Goal: Task Accomplishment & Management: Use online tool/utility

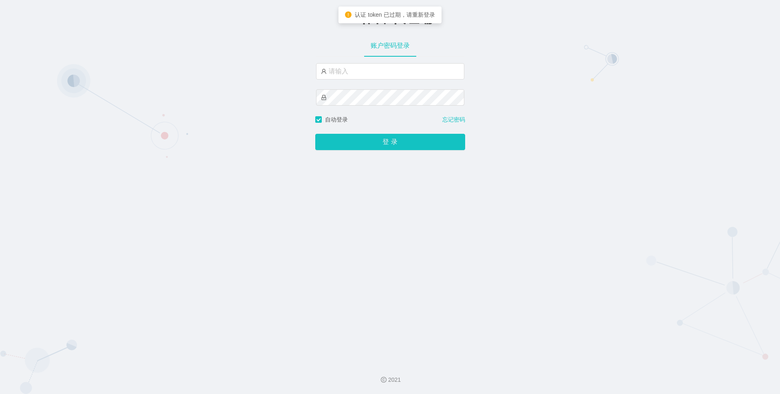
click at [148, 75] on div "工作台-代理端 账户密码登录 自动登录 忘记密码 登 录" at bounding box center [390, 178] width 780 height 356
click at [375, 70] on input "text" at bounding box center [390, 71] width 148 height 16
paste input "dali"
type input "dali"
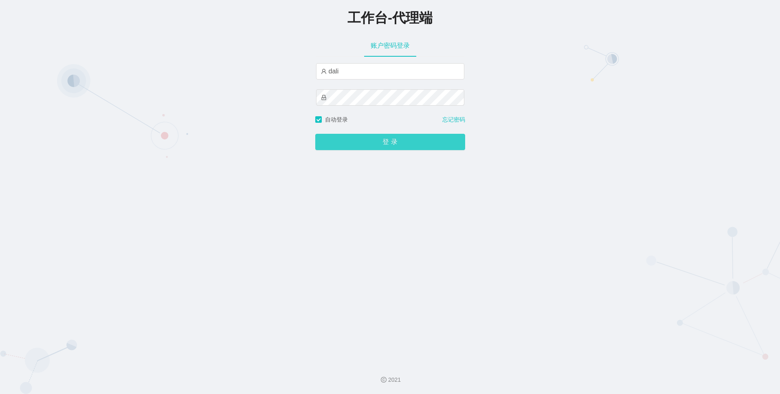
click at [383, 141] on button "登 录" at bounding box center [390, 142] width 150 height 16
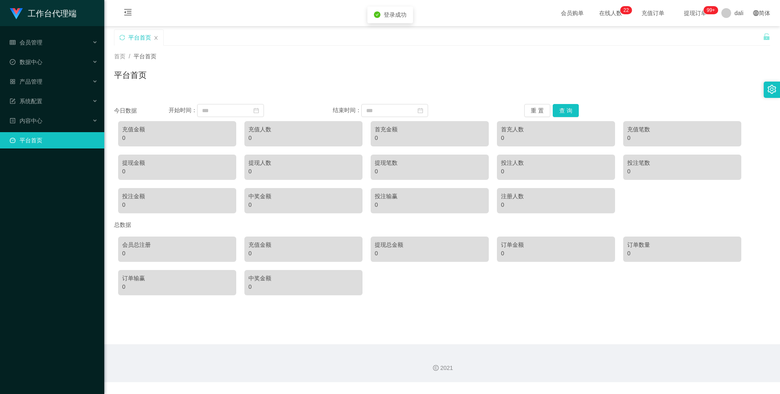
drag, startPoint x: 362, startPoint y: 52, endPoint x: 150, endPoint y: 89, distance: 215.9
click at [361, 53] on div "首页 / 平台首页 /" at bounding box center [442, 56] width 657 height 9
click at [51, 39] on div "会员管理" at bounding box center [52, 42] width 104 height 16
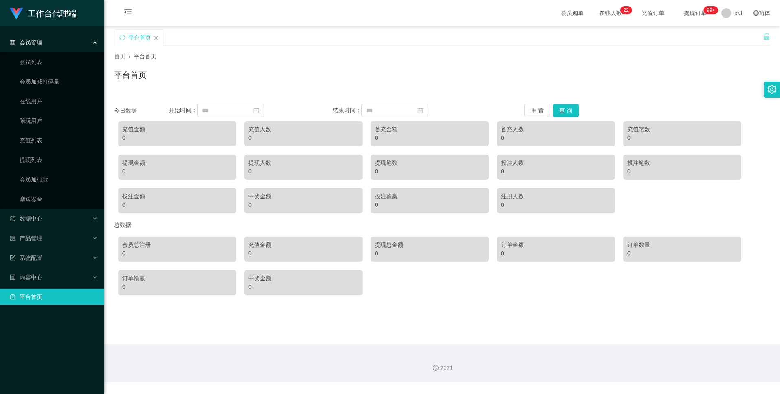
click at [51, 39] on div "会员管理" at bounding box center [52, 42] width 104 height 16
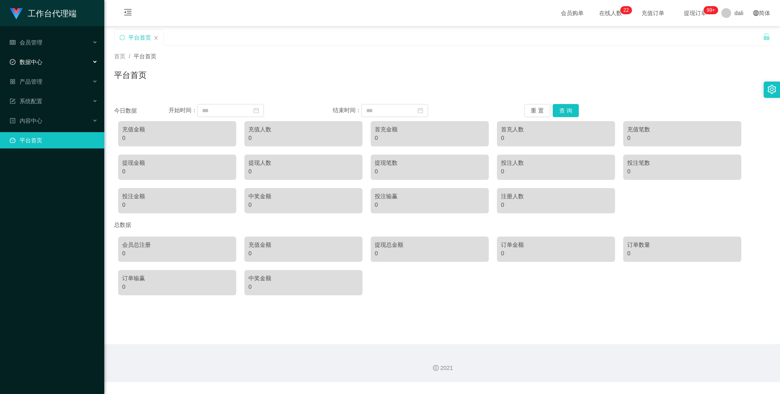
click at [55, 58] on div "数据中心" at bounding box center [52, 62] width 104 height 16
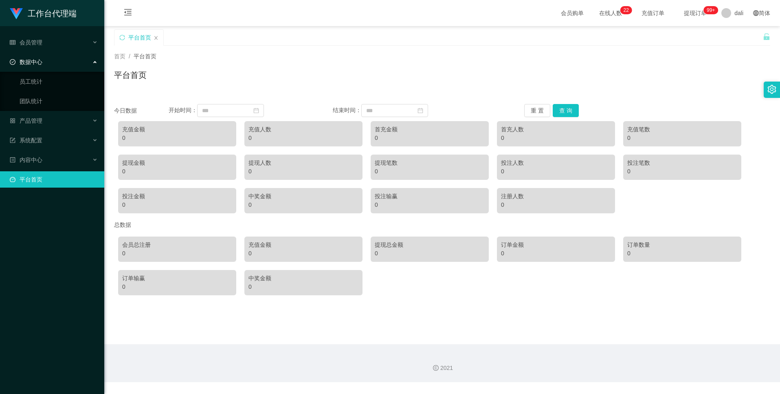
click at [55, 58] on div "数据中心" at bounding box center [52, 62] width 104 height 16
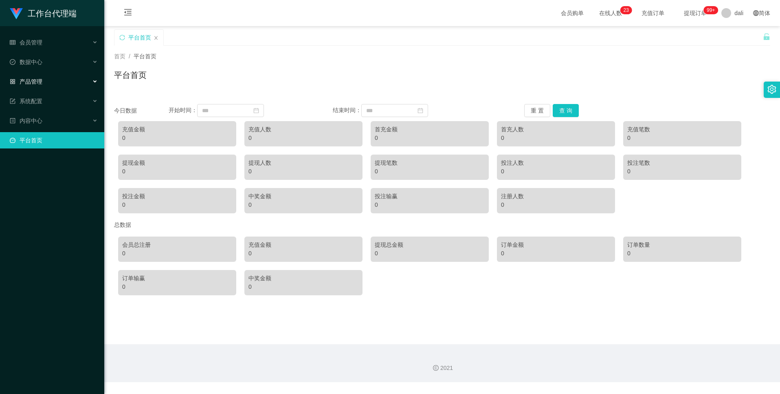
click at [57, 84] on div "产品管理" at bounding box center [52, 81] width 104 height 16
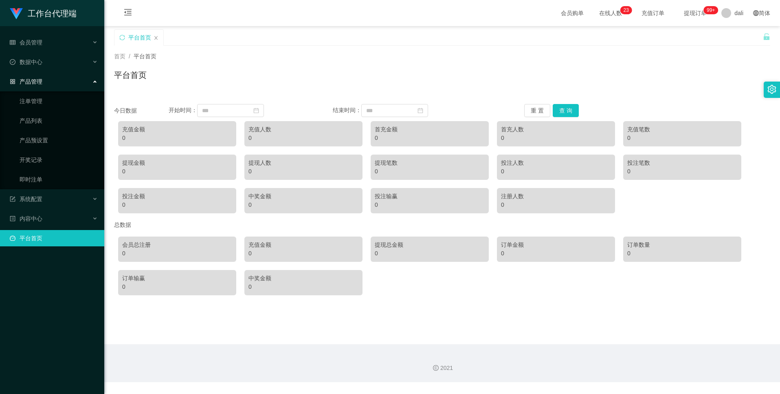
click at [57, 83] on div "产品管理" at bounding box center [52, 81] width 104 height 16
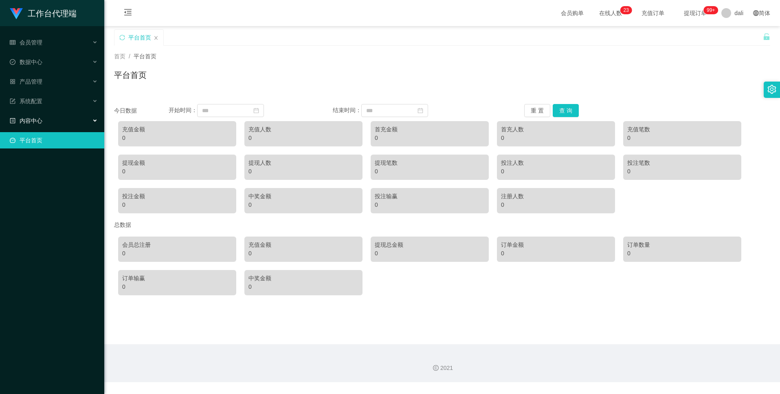
click at [57, 120] on div "内容中心" at bounding box center [52, 120] width 104 height 16
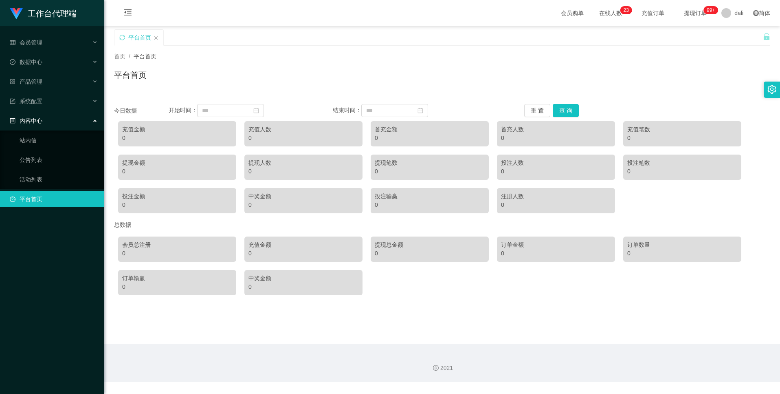
click at [57, 119] on div "内容中心" at bounding box center [52, 120] width 104 height 16
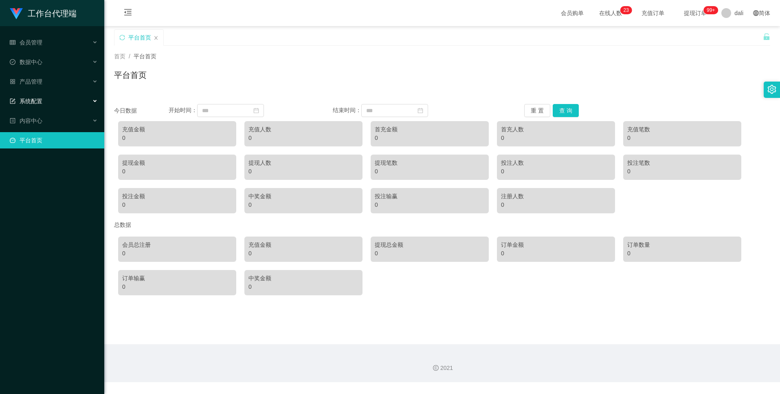
click at [58, 99] on div "系统配置" at bounding box center [52, 101] width 104 height 16
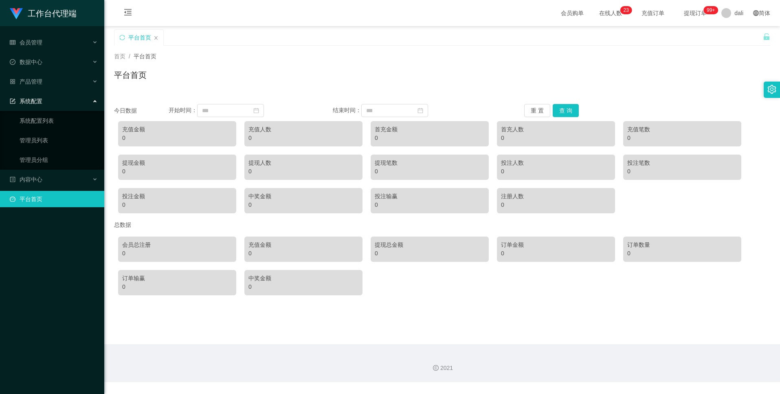
click at [58, 99] on div "系统配置" at bounding box center [52, 101] width 104 height 16
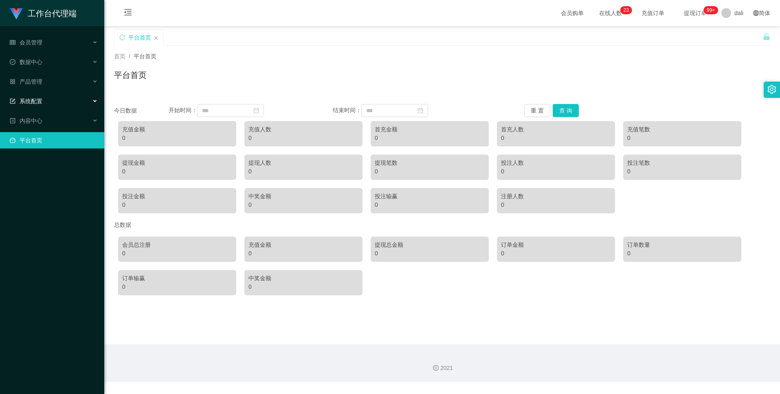
click at [58, 99] on div "系统配置" at bounding box center [52, 101] width 104 height 16
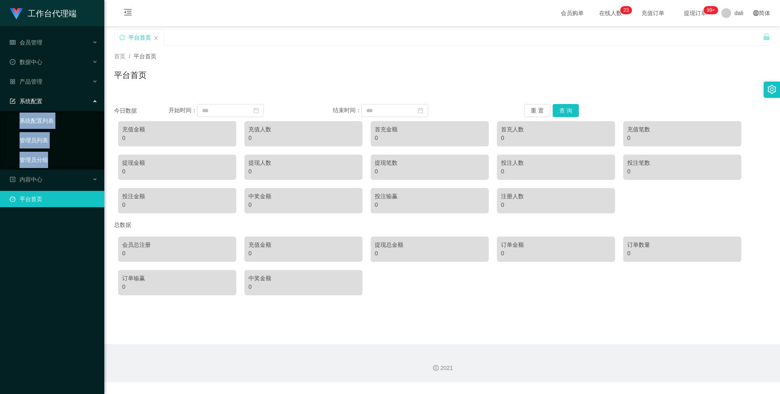
click at [58, 99] on div "系统配置" at bounding box center [52, 101] width 104 height 16
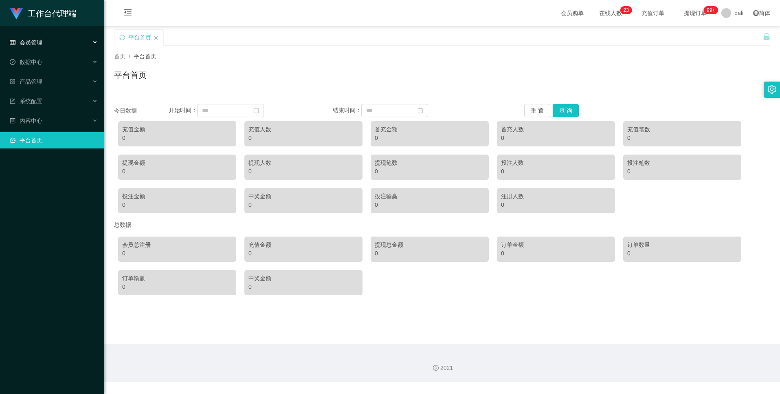
click at [53, 34] on div "会员管理" at bounding box center [52, 42] width 104 height 16
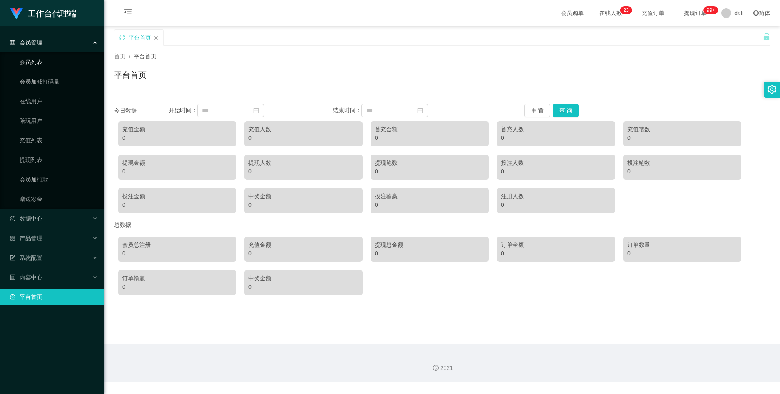
click at [41, 63] on link "会员列表" at bounding box center [59, 62] width 78 height 16
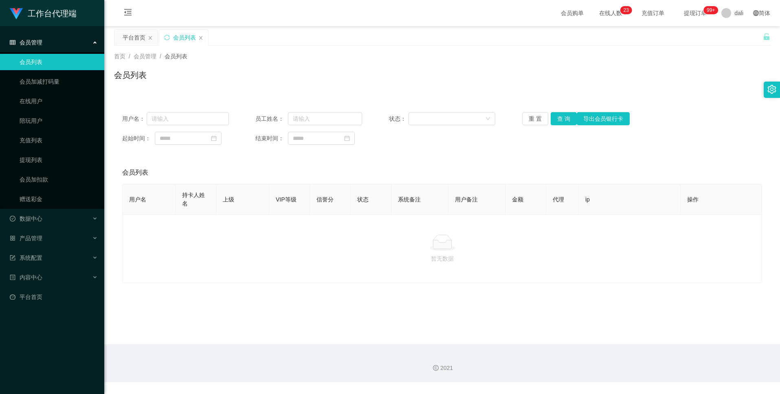
click at [267, 79] on div "会员列表" at bounding box center [442, 78] width 657 height 19
click at [46, 218] on div "数据中心" at bounding box center [52, 218] width 104 height 16
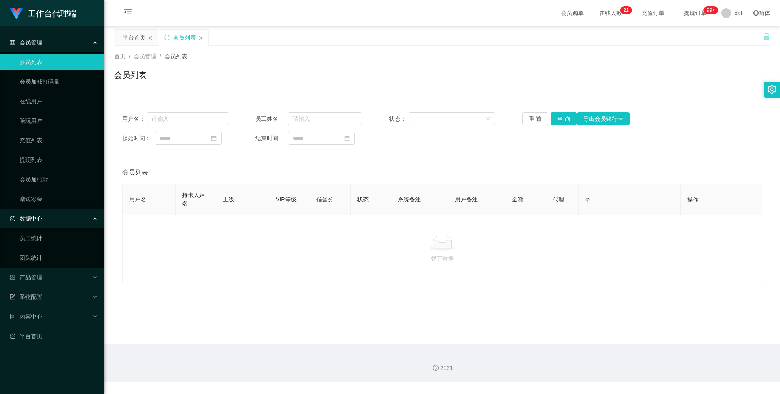
click at [53, 218] on div "数据中心" at bounding box center [52, 218] width 104 height 16
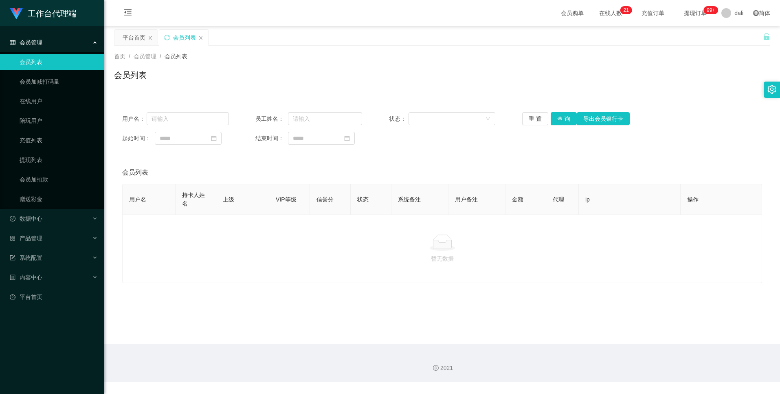
click at [60, 44] on div "会员管理" at bounding box center [52, 42] width 104 height 16
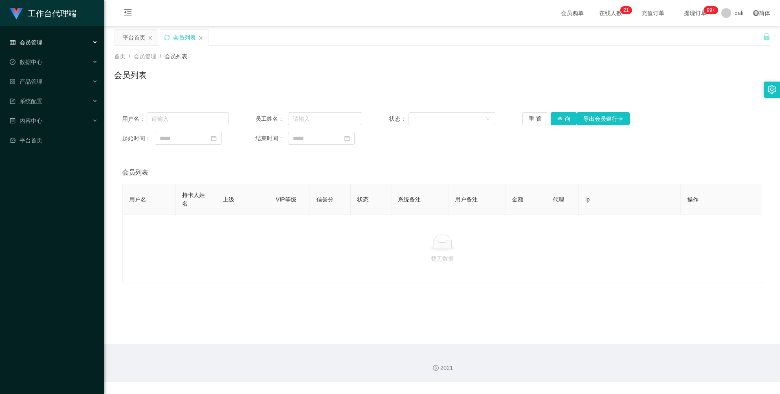
click at [60, 44] on div "会员管理" at bounding box center [52, 42] width 104 height 16
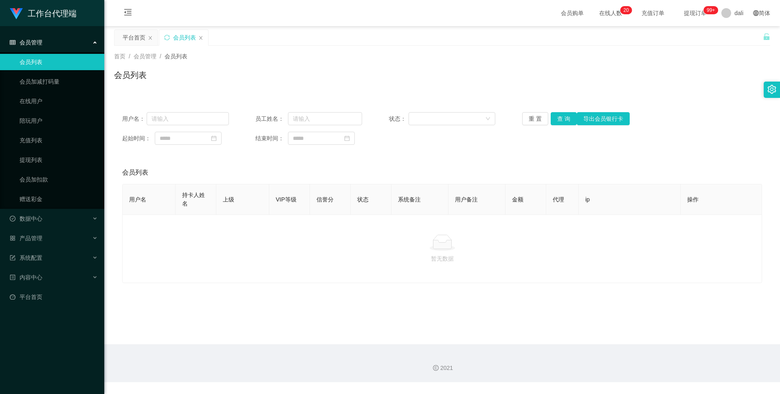
click at [60, 44] on div "会员管理" at bounding box center [52, 42] width 104 height 16
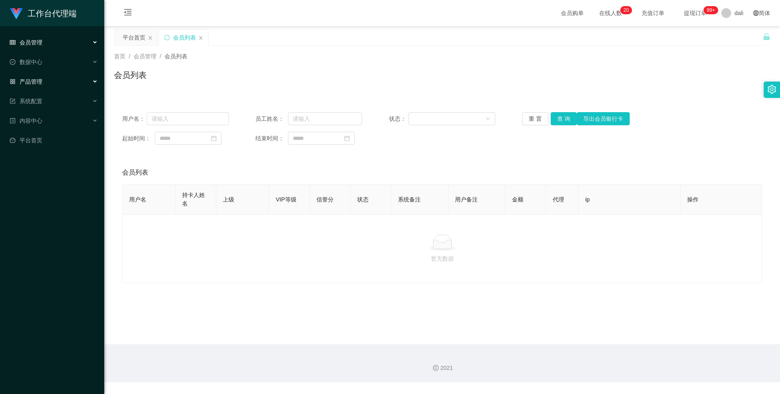
click at [62, 79] on div "产品管理" at bounding box center [52, 81] width 104 height 16
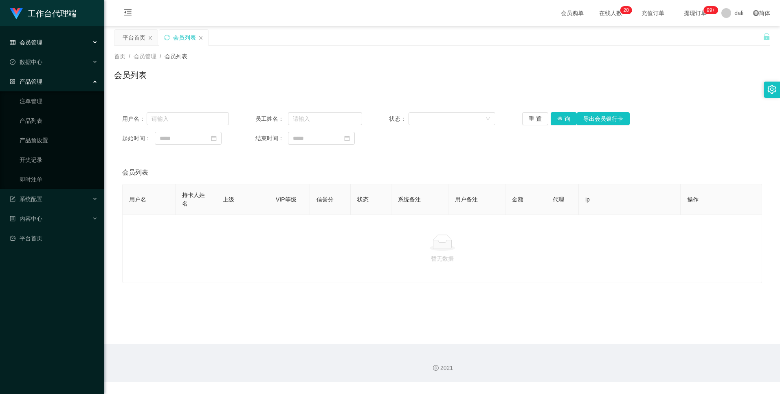
click at [62, 79] on div "产品管理" at bounding box center [52, 81] width 104 height 16
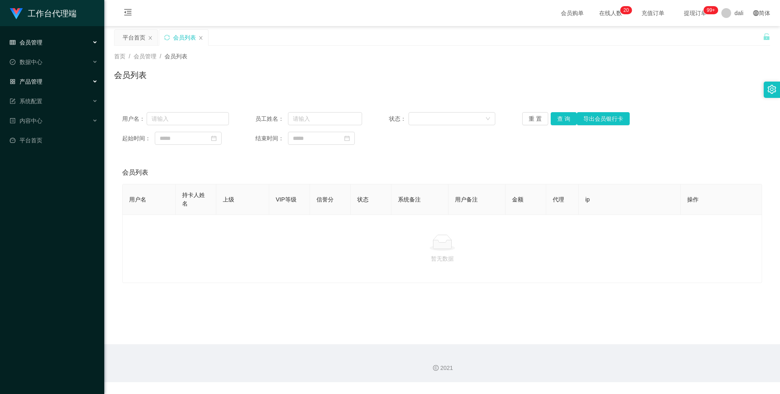
click at [60, 89] on div "产品管理" at bounding box center [52, 81] width 104 height 16
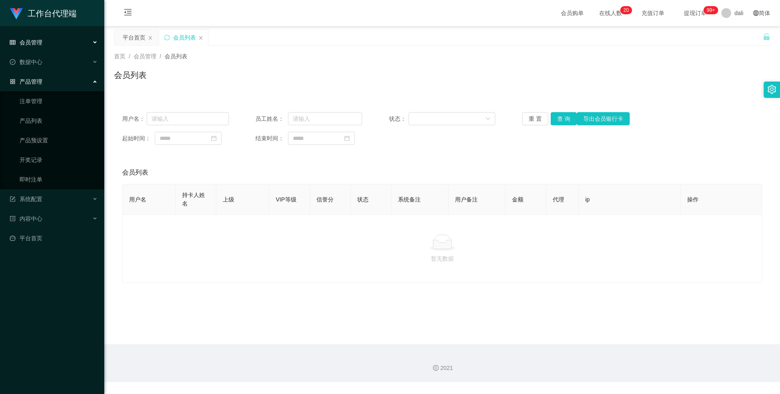
click at [60, 83] on div "产品管理" at bounding box center [52, 81] width 104 height 16
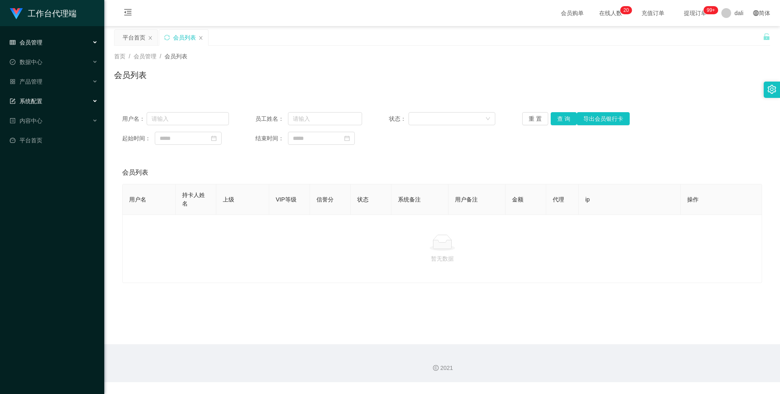
click at [60, 106] on div "系统配置" at bounding box center [52, 101] width 104 height 16
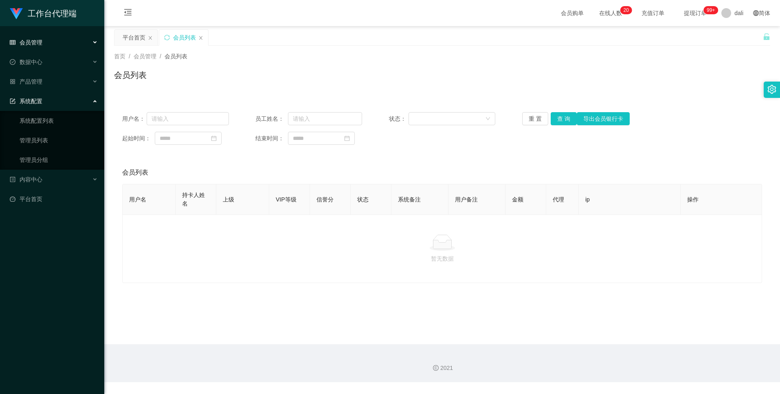
click at [60, 104] on div "系统配置" at bounding box center [52, 101] width 104 height 16
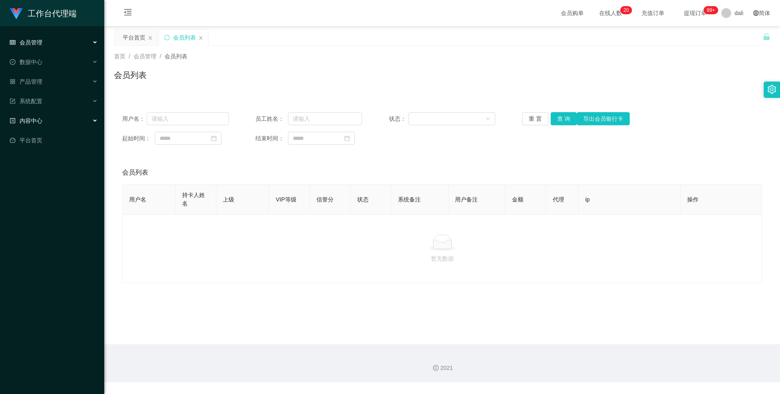
click at [61, 122] on div "内容中心" at bounding box center [52, 120] width 104 height 16
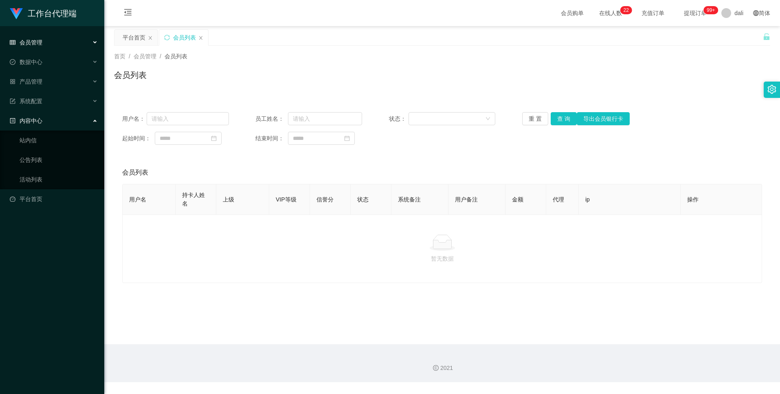
drag, startPoint x: 61, startPoint y: 122, endPoint x: 70, endPoint y: 121, distance: 9.0
click at [61, 122] on div "内容中心" at bounding box center [52, 120] width 104 height 16
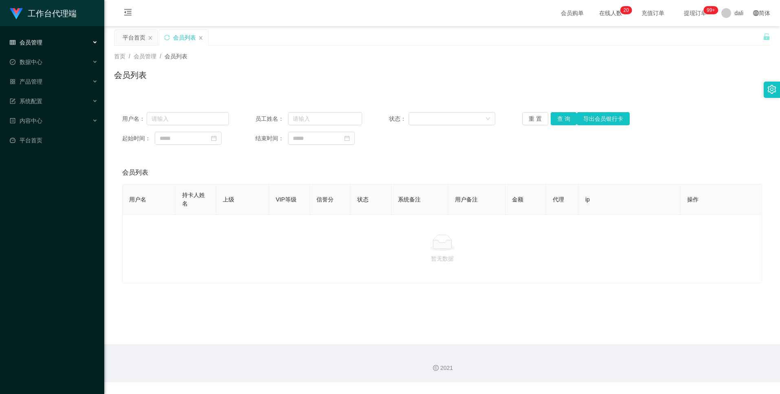
click at [328, 326] on main "关闭左侧 关闭右侧 关闭其它 刷新页面 平台首页 会员列表 首页 / 会员管理 / 会员列表 / 会员列表 用户名： 员工姓名： 状态： 重 置 查 询 导出…" at bounding box center [442, 185] width 676 height 318
click at [26, 68] on div "数据中心" at bounding box center [52, 62] width 104 height 16
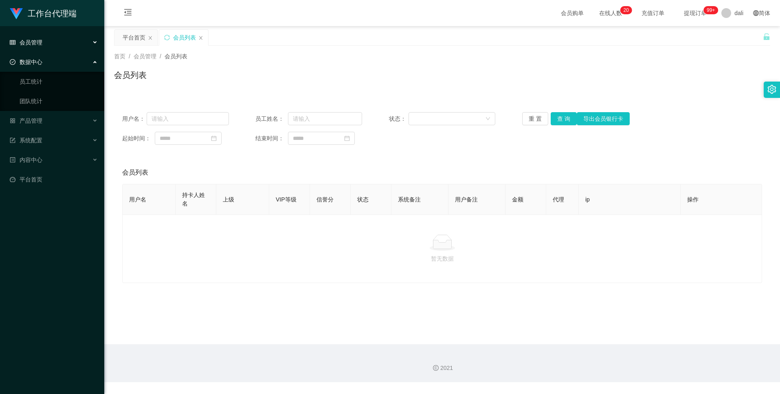
drag, startPoint x: 28, startPoint y: 64, endPoint x: 40, endPoint y: 47, distance: 20.5
click at [28, 64] on span "数据中心" at bounding box center [26, 62] width 33 height 7
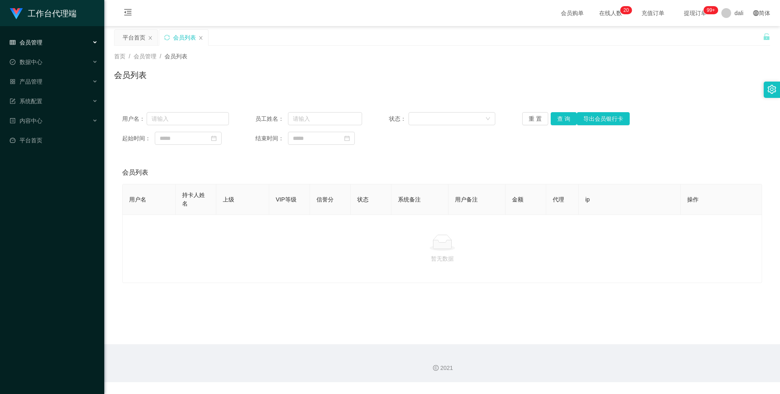
click at [42, 43] on span "会员管理" at bounding box center [26, 42] width 33 height 7
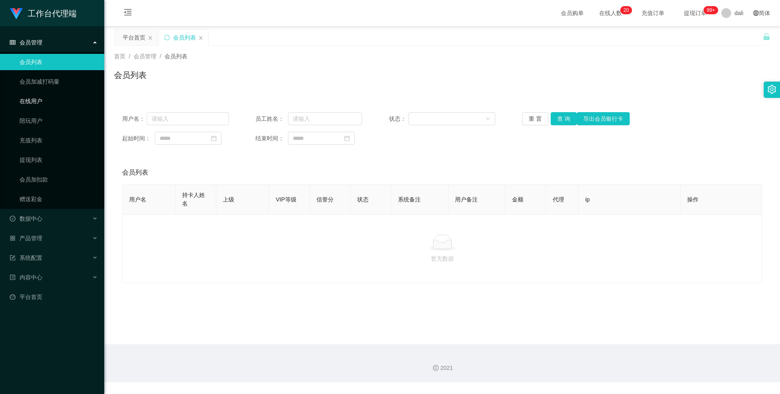
click at [41, 104] on link "在线用户" at bounding box center [59, 101] width 78 height 16
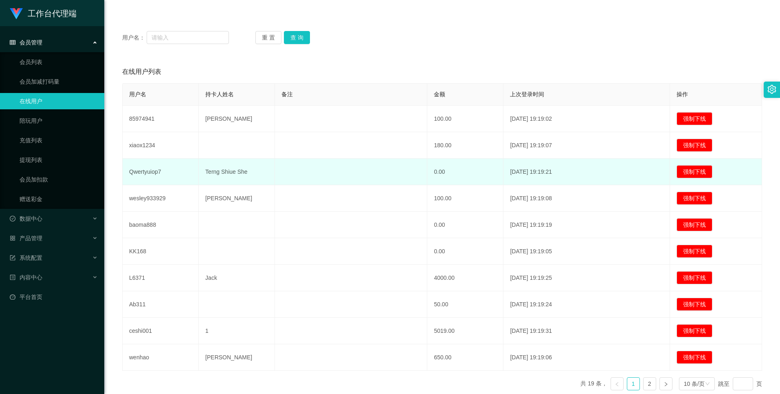
scroll to position [82, 0]
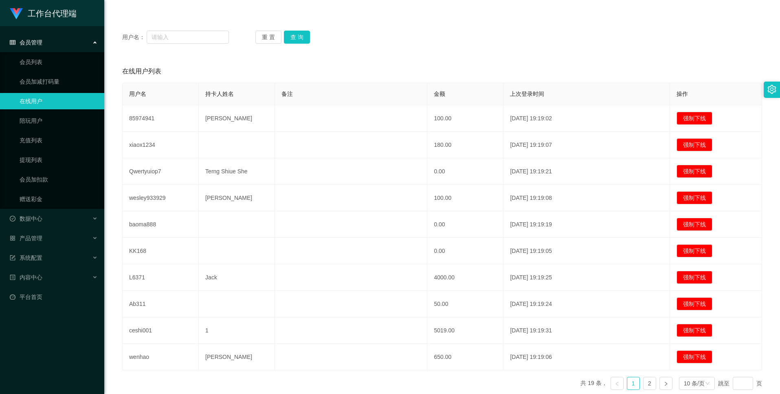
click at [43, 44] on div "会员管理" at bounding box center [52, 42] width 104 height 16
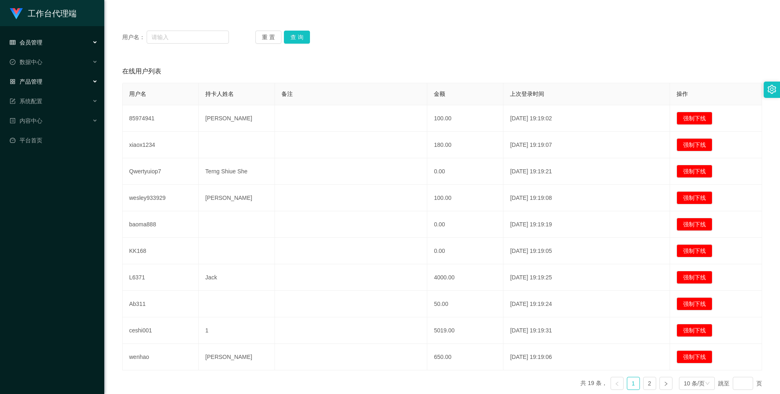
click at [51, 84] on div "产品管理" at bounding box center [52, 81] width 104 height 16
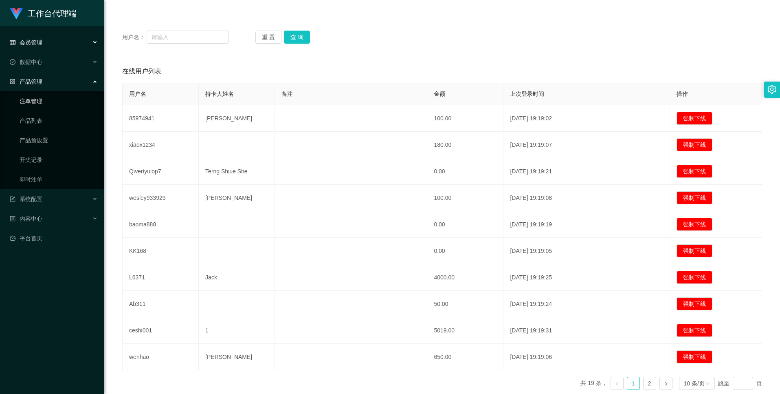
click at [44, 104] on link "注单管理" at bounding box center [59, 101] width 78 height 16
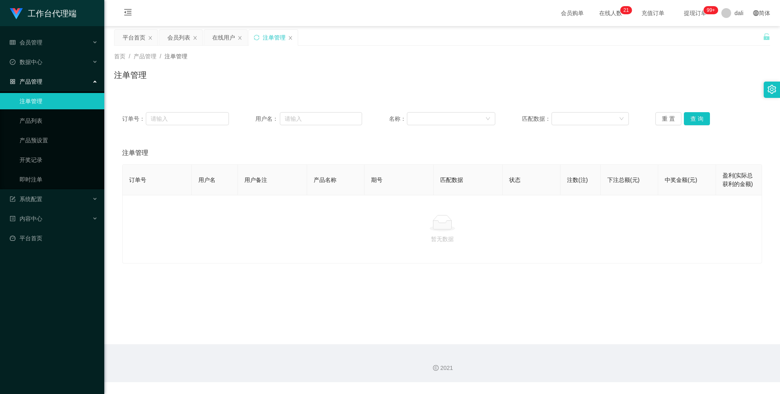
click at [45, 79] on div "产品管理" at bounding box center [52, 81] width 104 height 16
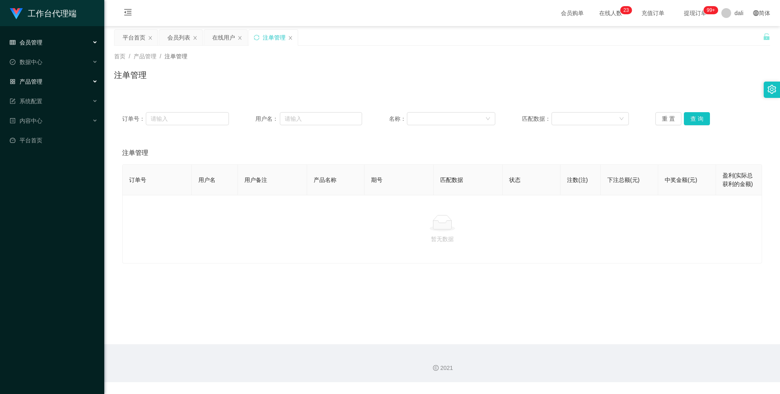
click at [77, 49] on div "会员管理" at bounding box center [52, 42] width 104 height 16
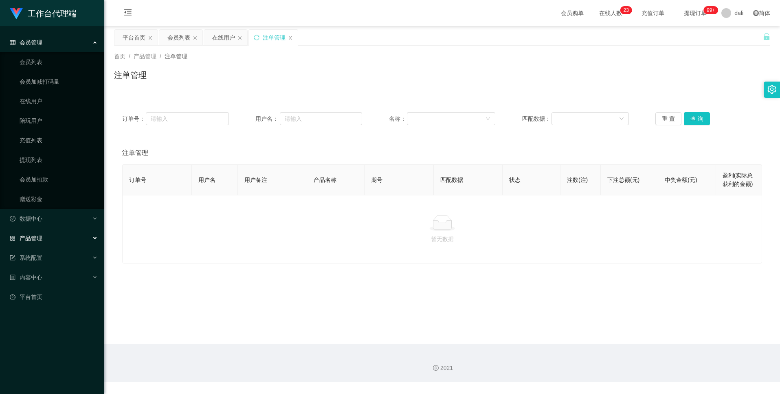
click at [54, 45] on div "会员管理" at bounding box center [52, 42] width 104 height 16
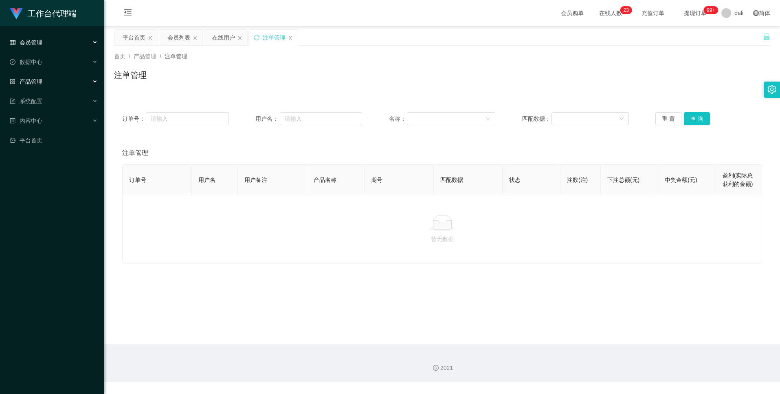
click at [54, 45] on div "会员管理" at bounding box center [52, 42] width 104 height 16
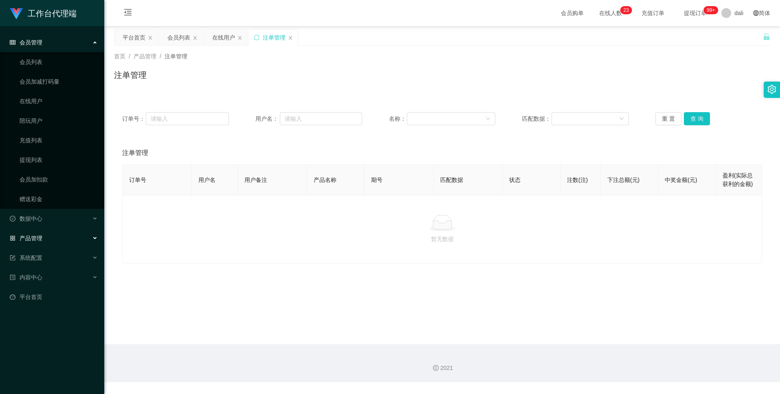
click at [45, 39] on div "会员管理" at bounding box center [52, 42] width 104 height 16
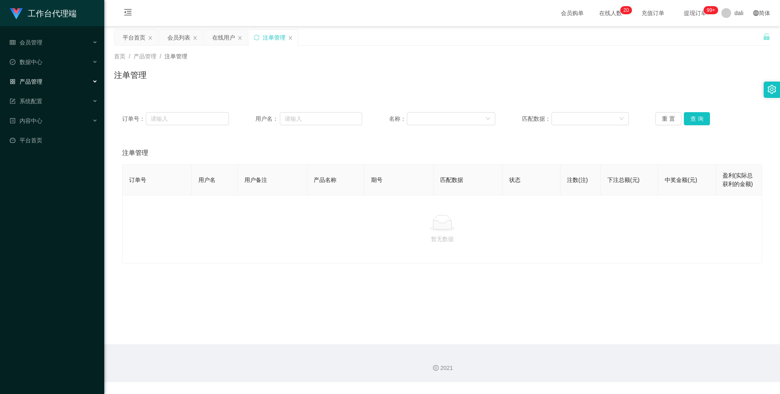
click at [53, 82] on div "产品管理" at bounding box center [52, 81] width 104 height 16
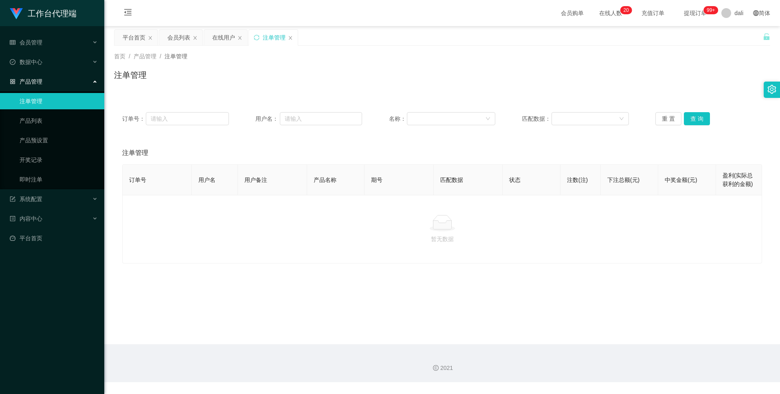
click at [53, 82] on div "产品管理" at bounding box center [52, 81] width 104 height 16
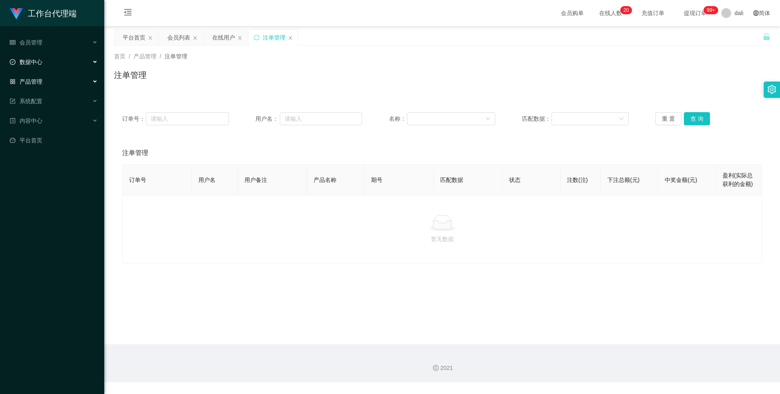
click at [54, 62] on div "数据中心" at bounding box center [52, 62] width 104 height 16
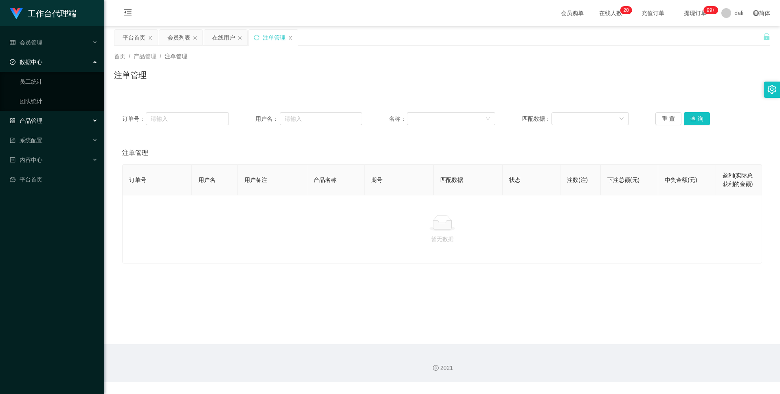
click at [54, 62] on div "数据中心" at bounding box center [52, 62] width 104 height 16
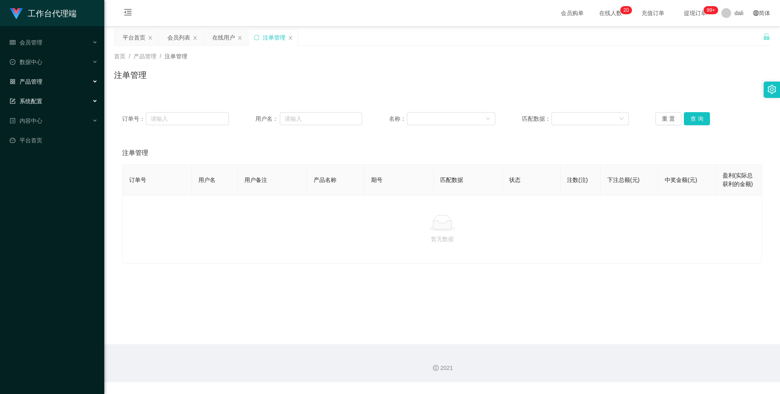
click at [52, 102] on div "系统配置" at bounding box center [52, 101] width 104 height 16
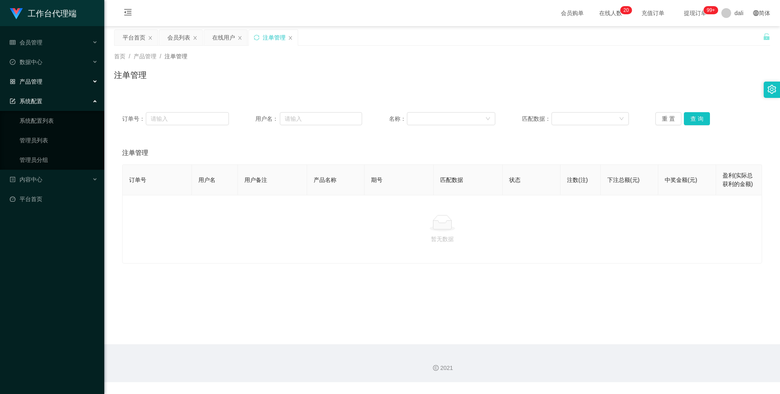
click at [52, 102] on div "系统配置" at bounding box center [52, 101] width 104 height 16
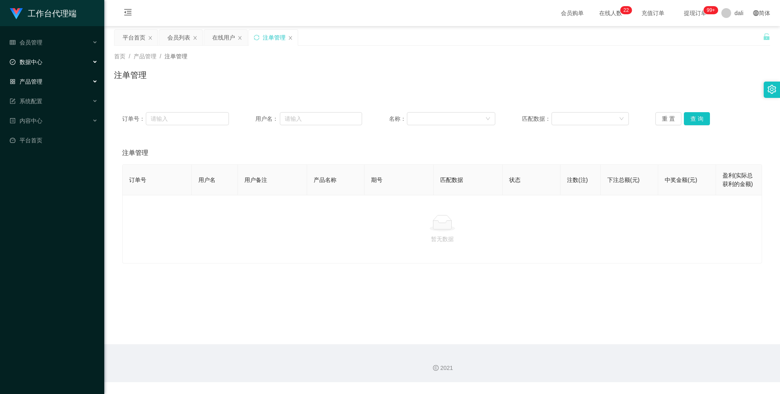
click at [45, 65] on div "数据中心" at bounding box center [52, 62] width 104 height 16
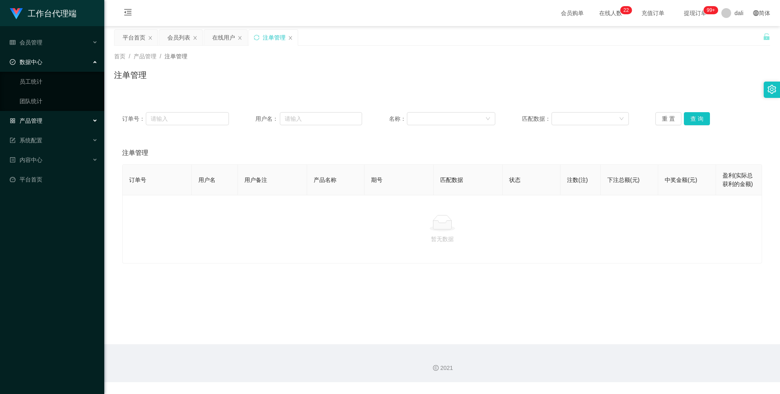
click at [45, 60] on div "数据中心" at bounding box center [52, 62] width 104 height 16
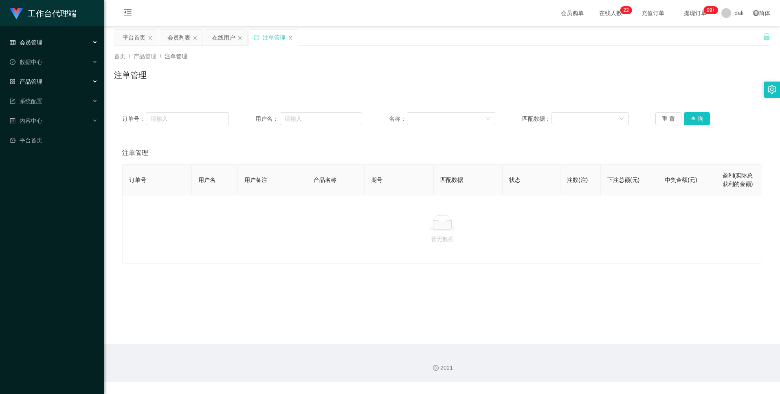
click at [44, 42] on div "会员管理" at bounding box center [52, 42] width 104 height 16
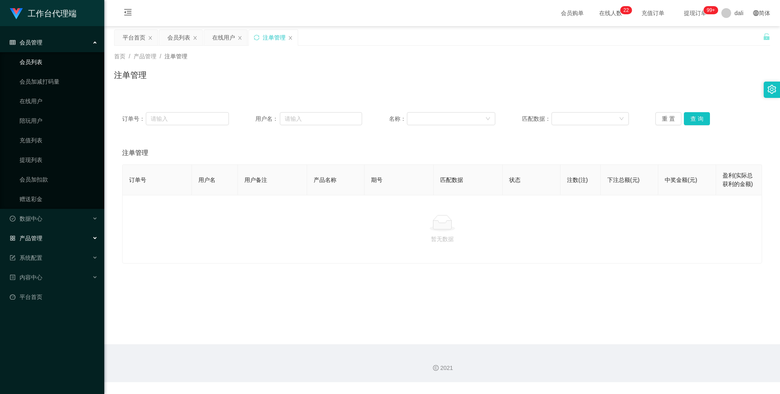
click at [44, 56] on link "会员列表" at bounding box center [59, 62] width 78 height 16
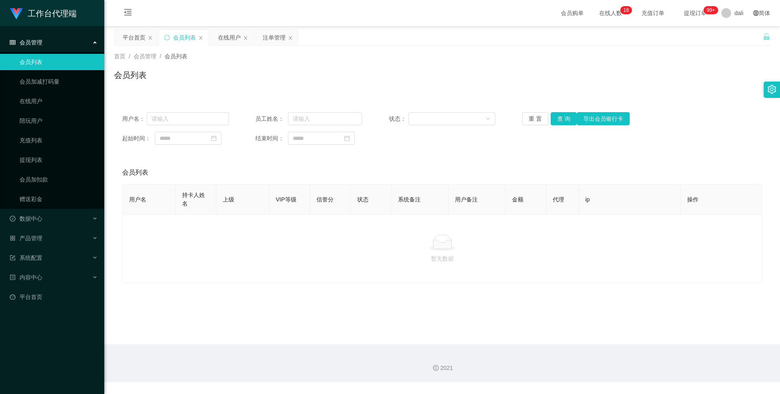
click at [43, 266] on li "系统配置 系统配置列表 管理员列表 管理员分组" at bounding box center [52, 258] width 104 height 18
click at [44, 258] on div "系统配置" at bounding box center [52, 257] width 104 height 16
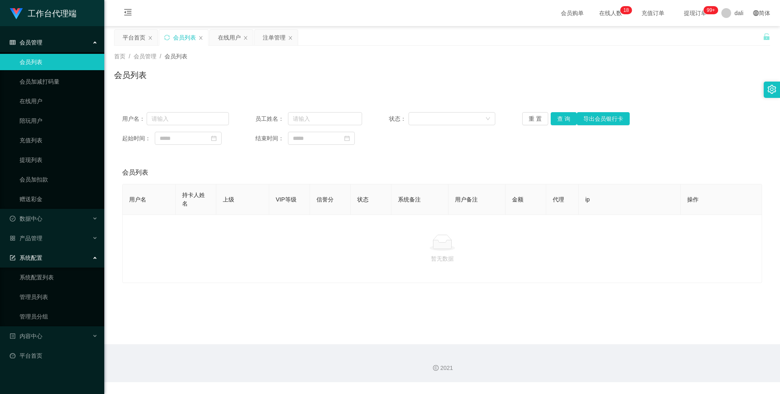
click at [44, 258] on div "系统配置" at bounding box center [52, 257] width 104 height 16
